Goal: Ask a question

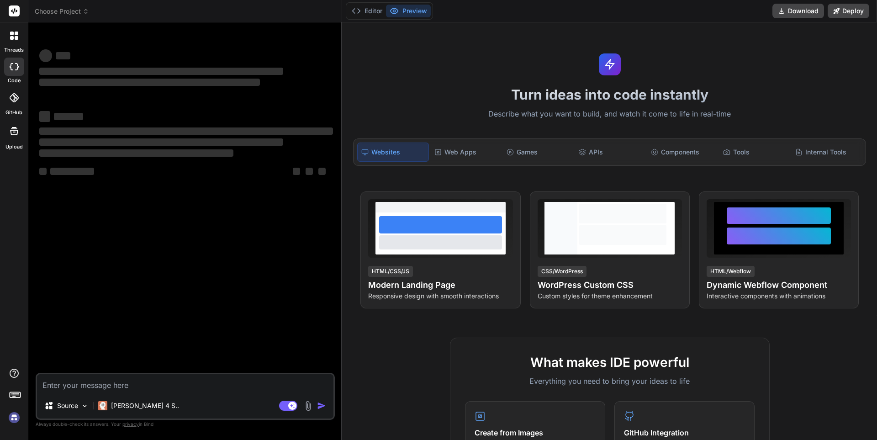
click at [111, 379] on textarea at bounding box center [185, 383] width 296 height 19
click at [589, 162] on div "APIs" at bounding box center [610, 151] width 70 height 19
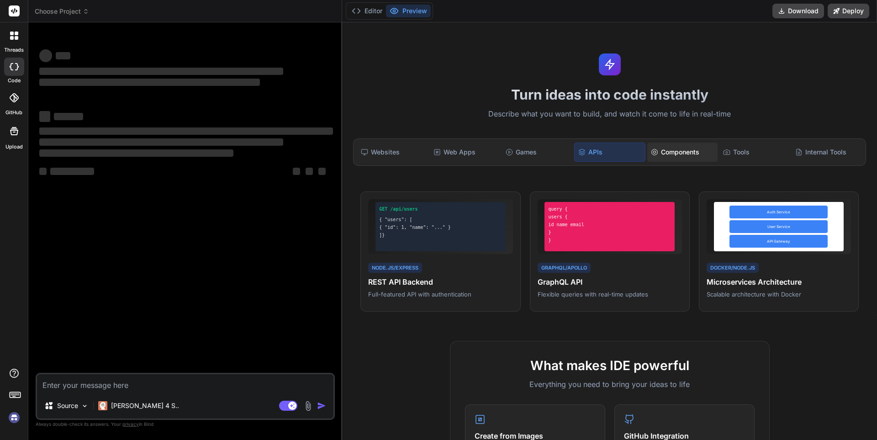
click at [685, 162] on div "Components" at bounding box center [682, 151] width 70 height 19
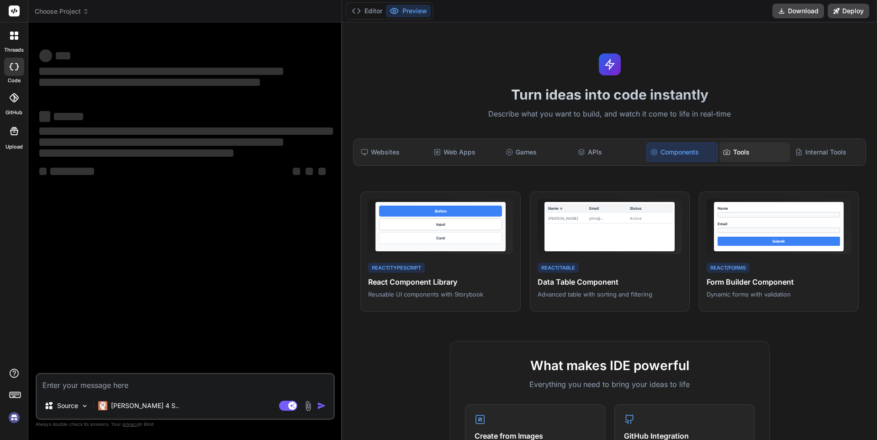
click at [744, 162] on div "Tools" at bounding box center [754, 151] width 70 height 19
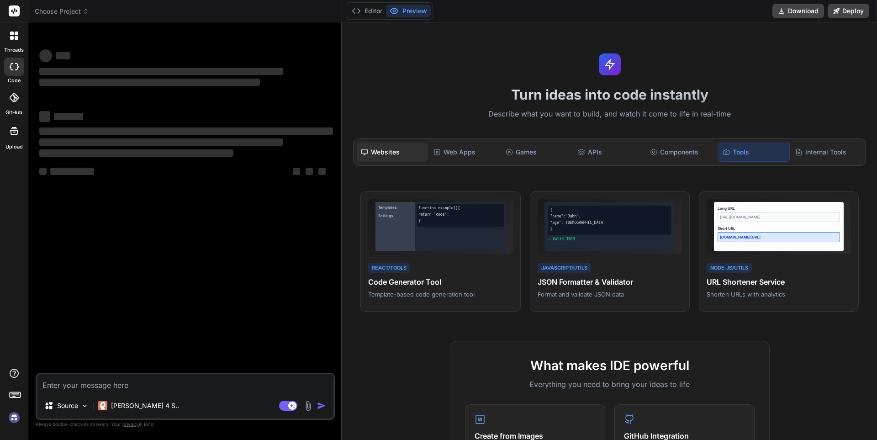
click at [390, 162] on div "Websites" at bounding box center [392, 151] width 70 height 19
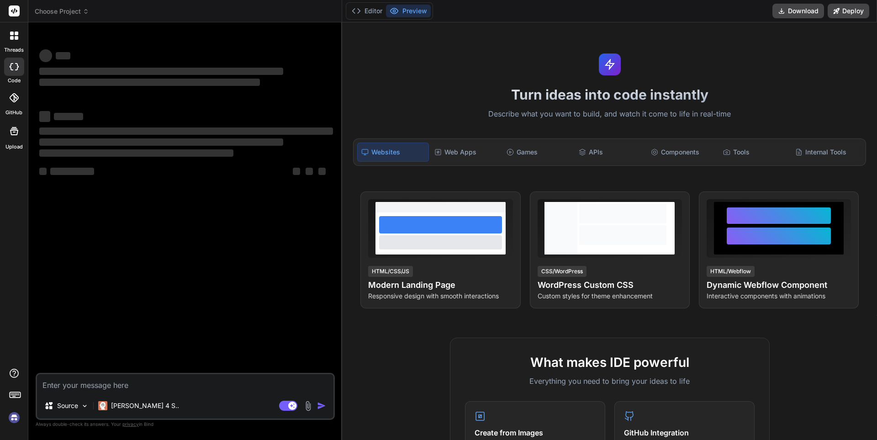
type textarea "x"
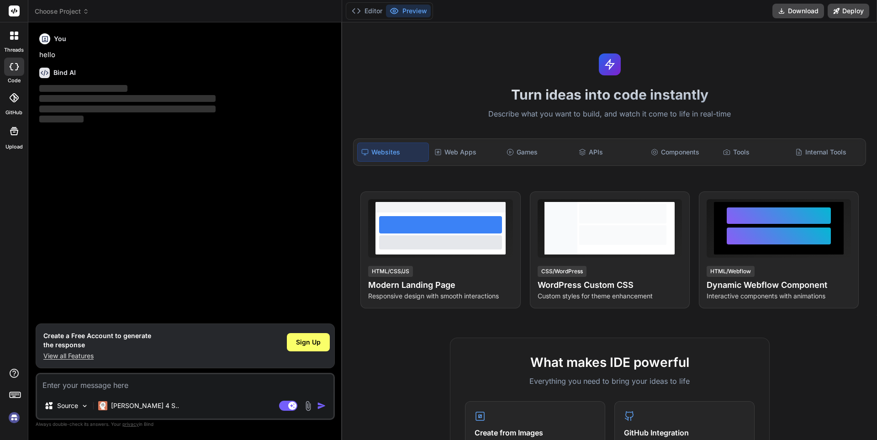
click at [134, 384] on textarea at bounding box center [185, 383] width 296 height 19
type textarea "i"
type textarea "x"
type textarea "in"
type textarea "x"
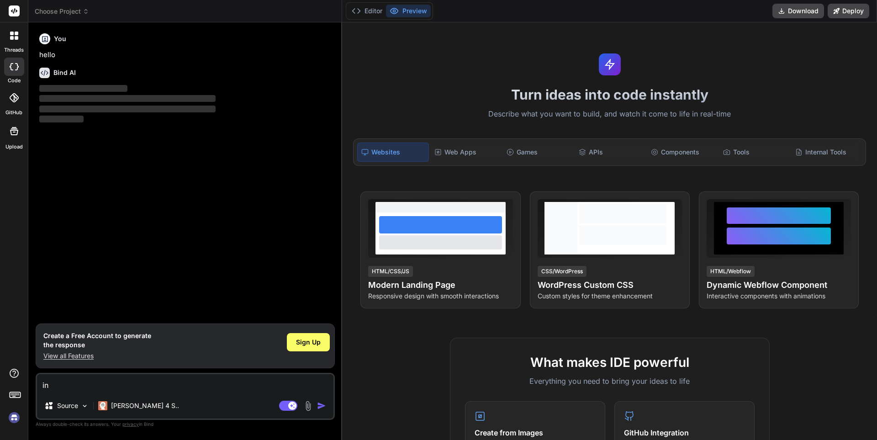
type textarea "int"
type textarea "x"
type textarea "inte"
type textarea "x"
type textarea "inter"
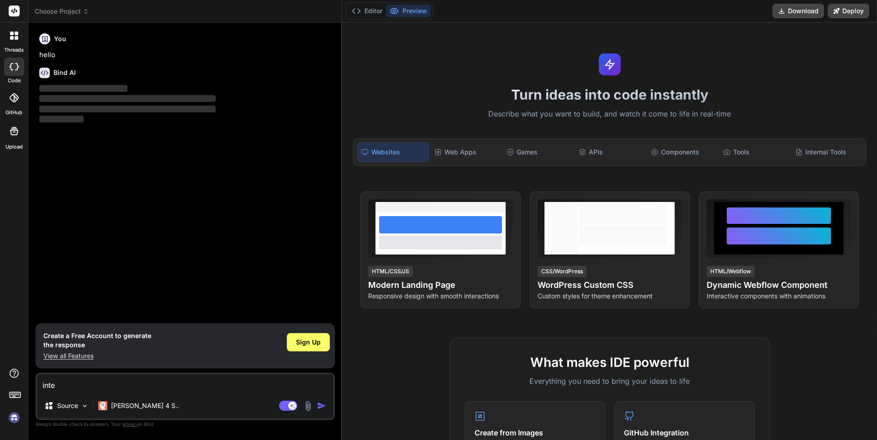
type textarea "x"
type textarea "interf"
type textarea "x"
type textarea "interfa"
type textarea "x"
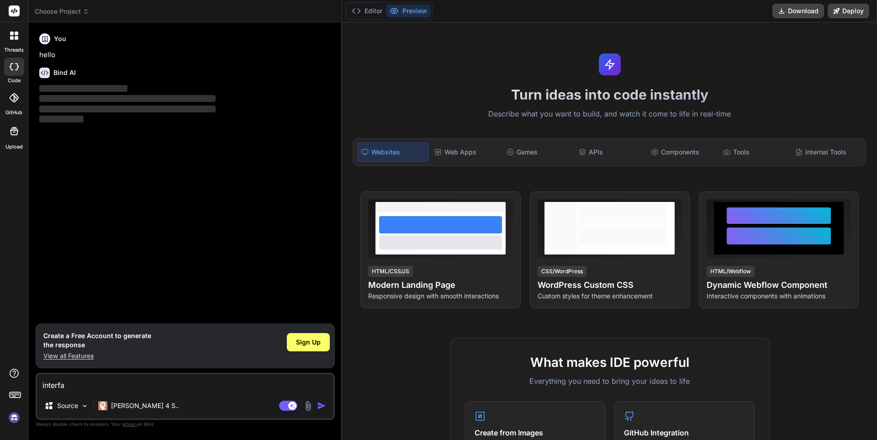
type textarea "interfac"
type textarea "x"
type textarea "interface"
type textarea "x"
type textarea "interface"
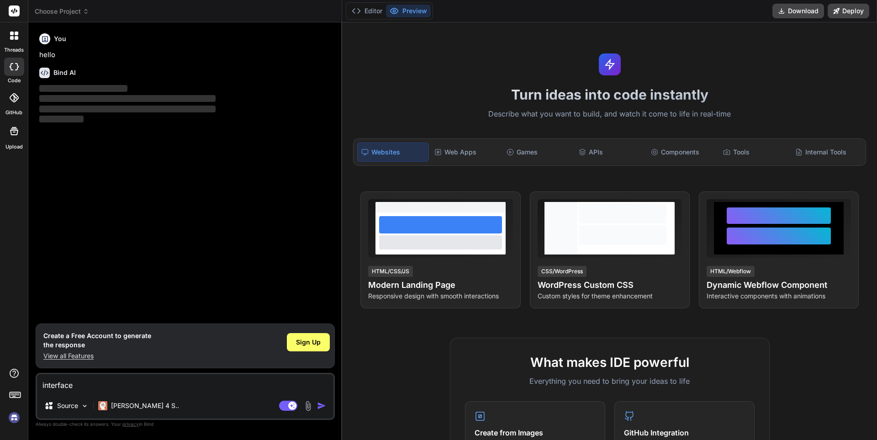
type textarea "x"
type textarea "interface i"
type textarea "x"
type textarea "interface in"
type textarea "x"
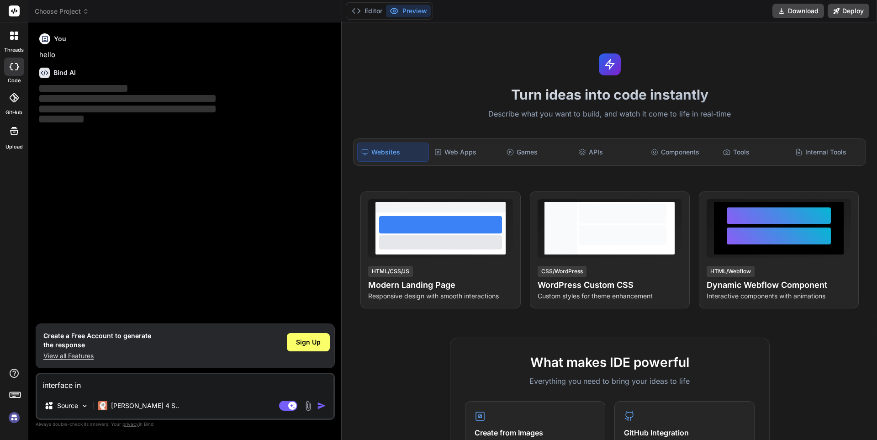
type textarea "interface in"
type textarea "x"
type textarea "interface in c"
type textarea "x"
type textarea "interface in c#"
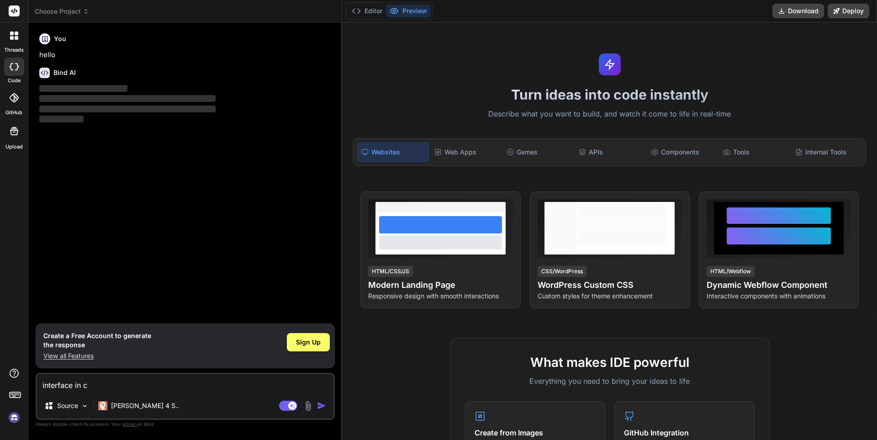
type textarea "x"
type textarea "interface in c#"
click at [317, 402] on img "button" at bounding box center [321, 405] width 9 height 9
click at [317, 401] on img "button" at bounding box center [321, 405] width 9 height 9
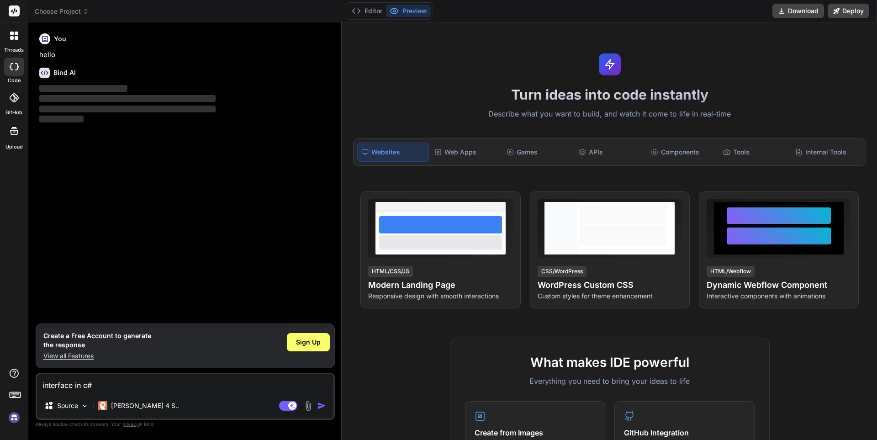
click at [317, 401] on img "button" at bounding box center [321, 405] width 9 height 9
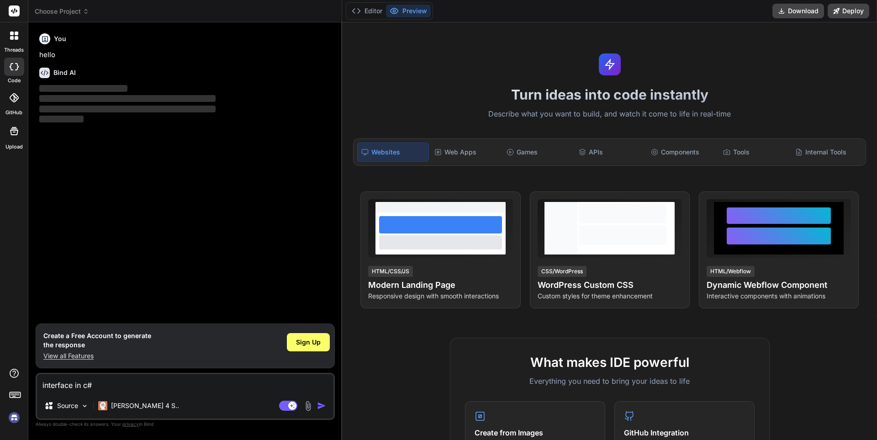
click at [317, 401] on img "button" at bounding box center [321, 405] width 9 height 9
click at [87, 402] on img at bounding box center [85, 406] width 8 height 8
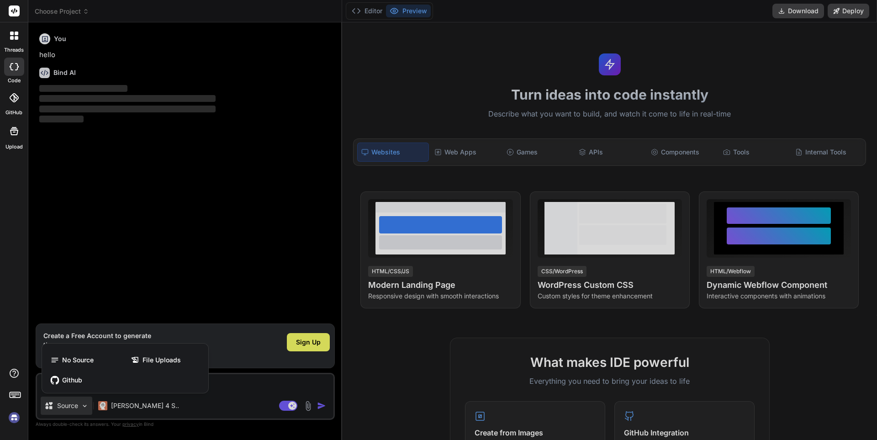
click at [273, 384] on div at bounding box center [438, 220] width 877 height 440
type textarea "x"
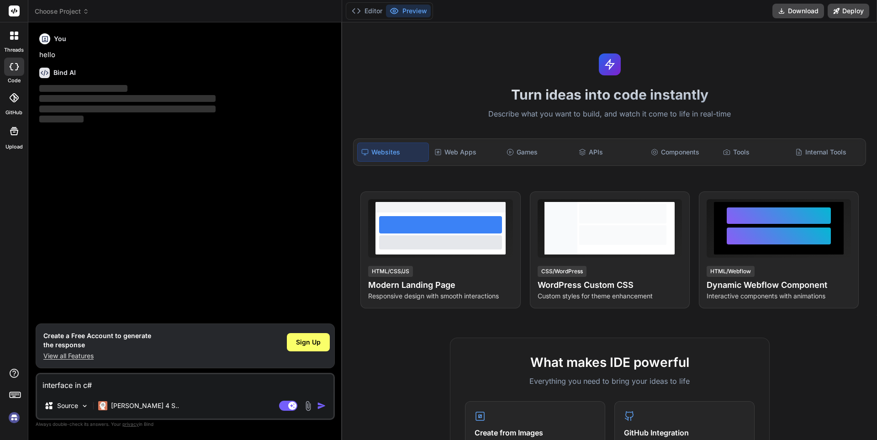
click at [321, 401] on img "button" at bounding box center [321, 405] width 9 height 9
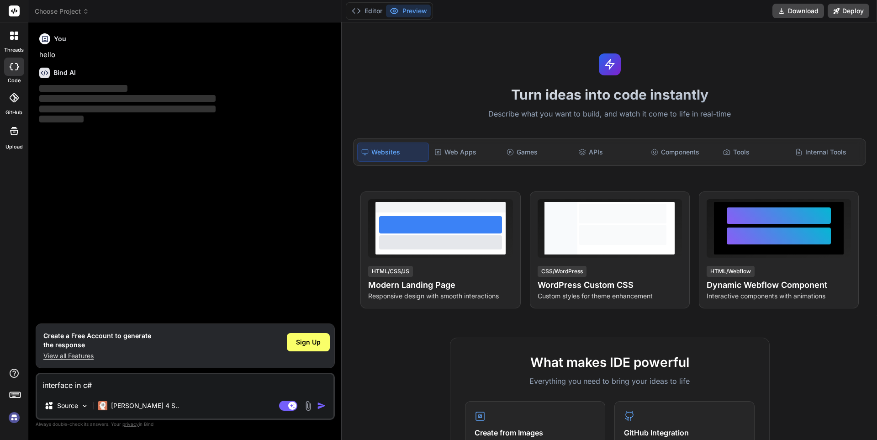
click at [321, 401] on img "button" at bounding box center [321, 405] width 9 height 9
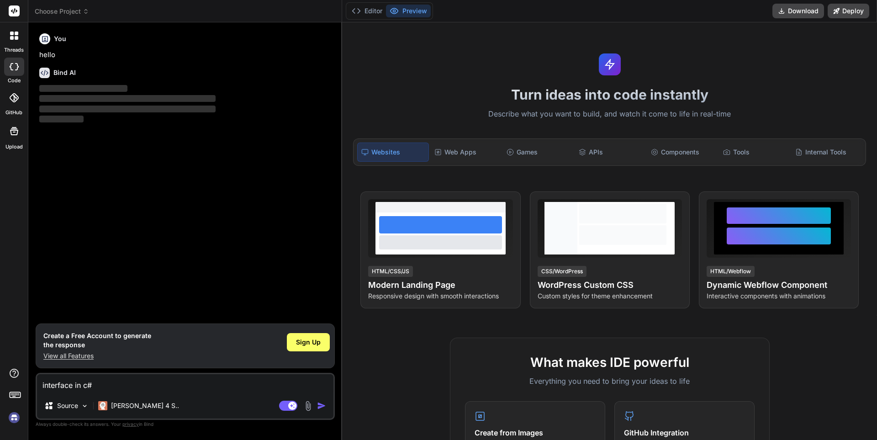
click at [321, 401] on img "button" at bounding box center [321, 405] width 9 height 9
click at [131, 156] on div "You hello Bind AI ‌ ‌ ‌ ‌" at bounding box center [185, 177] width 297 height 294
click at [82, 351] on p "View all Features" at bounding box center [97, 355] width 108 height 9
